Goal: Information Seeking & Learning: Learn about a topic

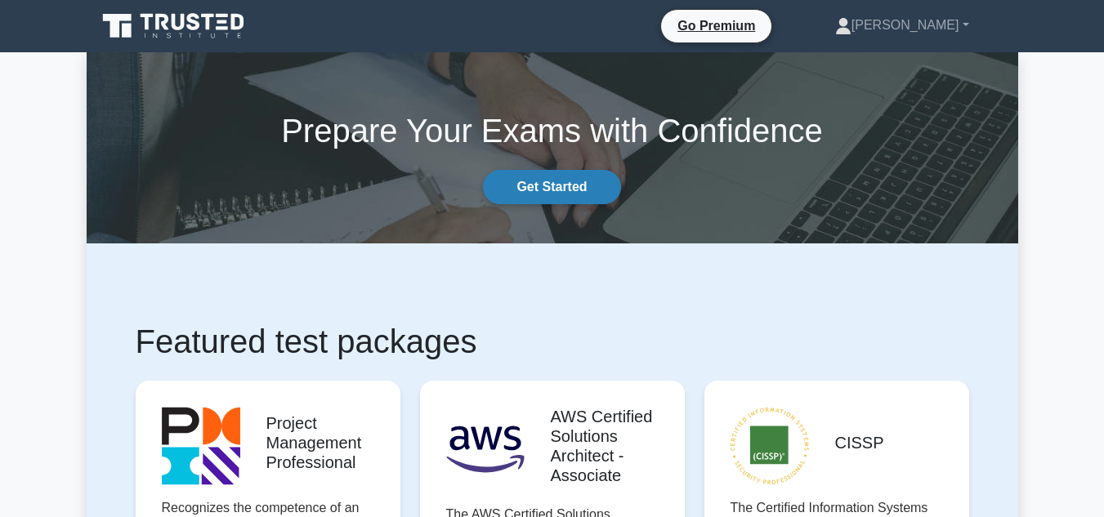
click at [580, 172] on link "Get Started" at bounding box center [551, 187] width 137 height 34
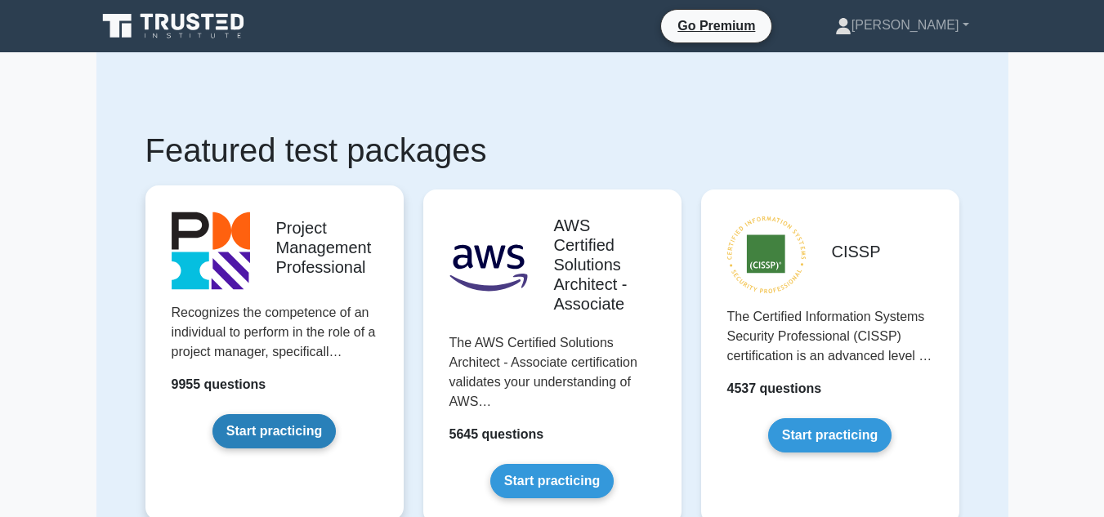
click at [291, 436] on link "Start practicing" at bounding box center [274, 431] width 123 height 34
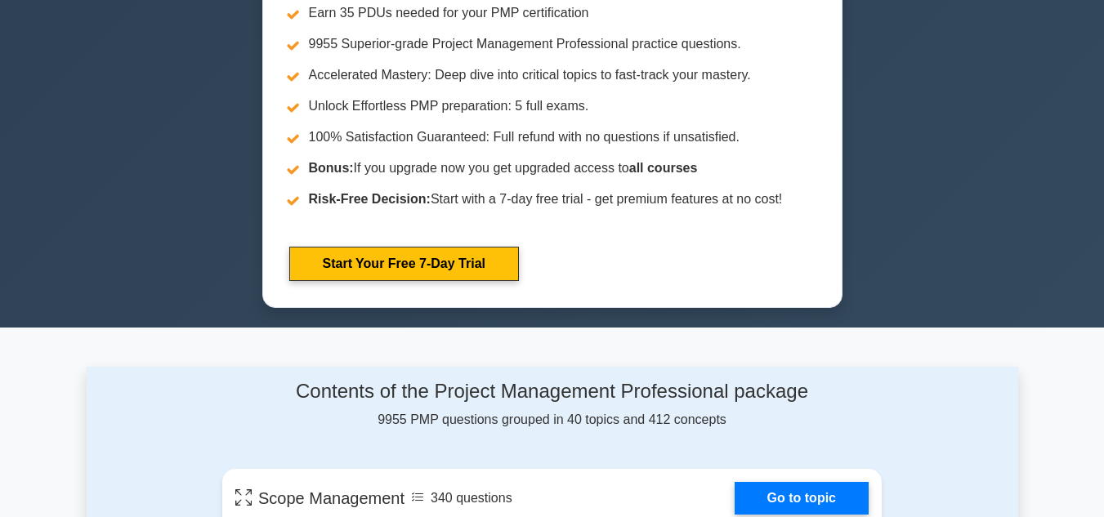
scroll to position [674, 0]
